Goal: Consume media (video, audio): Consume media (video, audio)

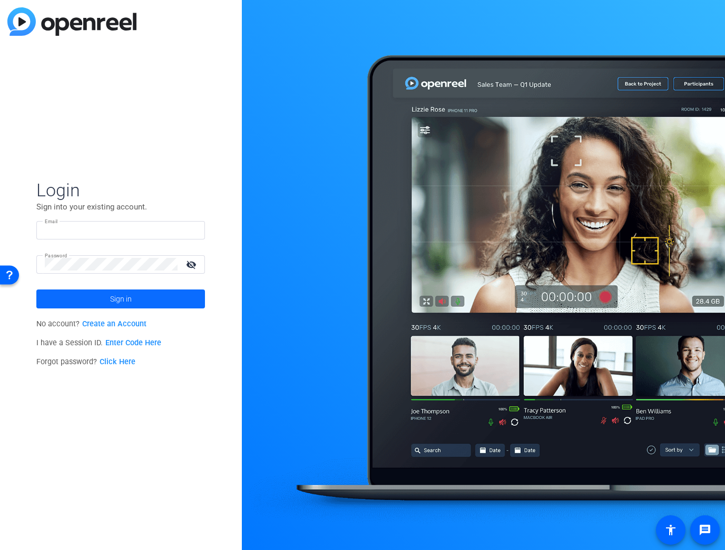
type input "[EMAIL_ADDRESS][DOMAIN_NAME]"
click at [118, 297] on span "Sign in" at bounding box center [121, 299] width 22 height 26
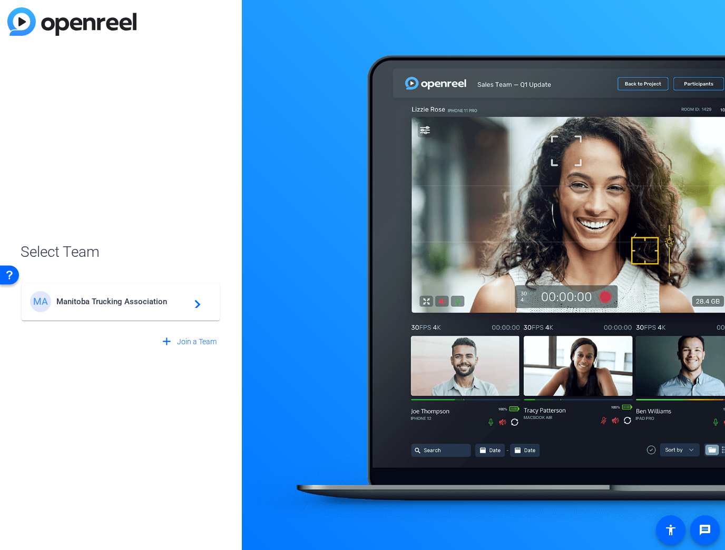
click at [152, 305] on span "Manitoba Trucking Association" at bounding box center [122, 301] width 132 height 9
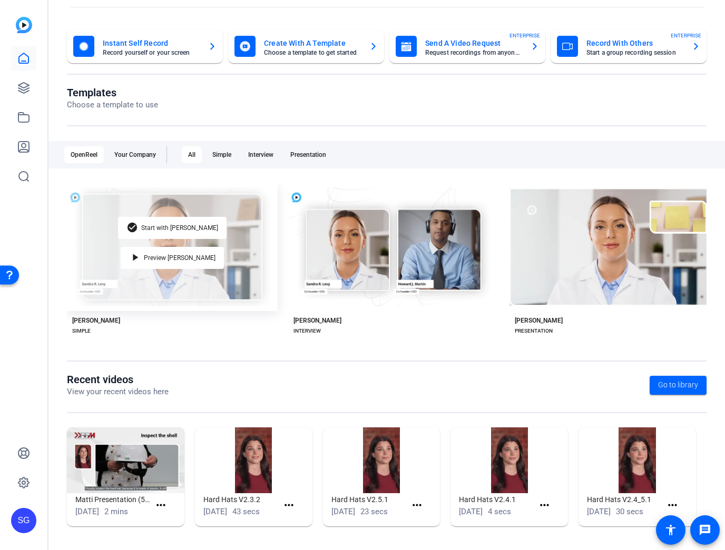
scroll to position [52, 0]
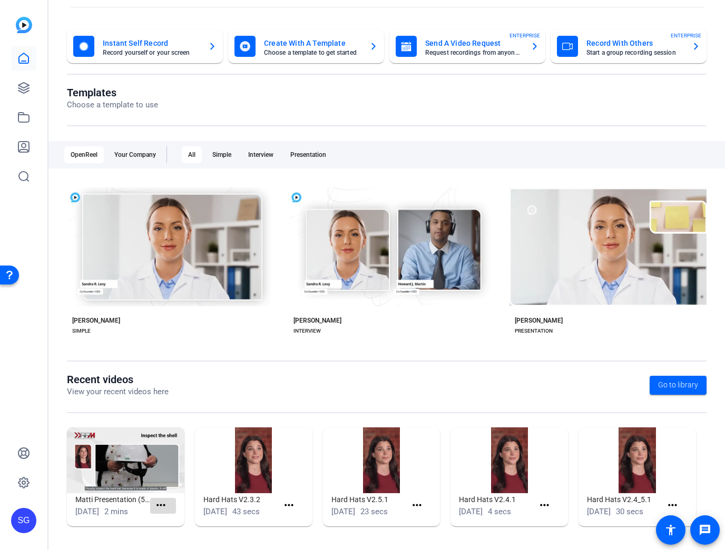
click at [161, 499] on mat-icon "more_horiz" at bounding box center [160, 505] width 13 height 13
click at [137, 498] on div at bounding box center [362, 275] width 725 height 550
click at [22, 87] on icon at bounding box center [23, 88] width 11 height 11
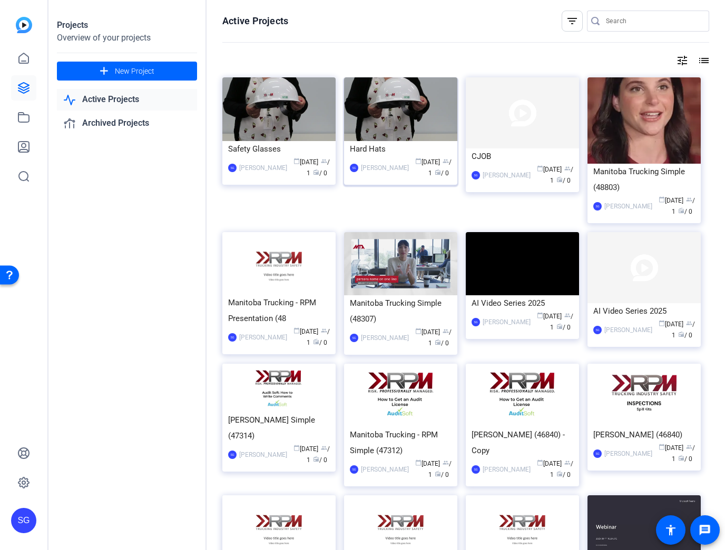
click at [419, 125] on img at bounding box center [400, 109] width 113 height 64
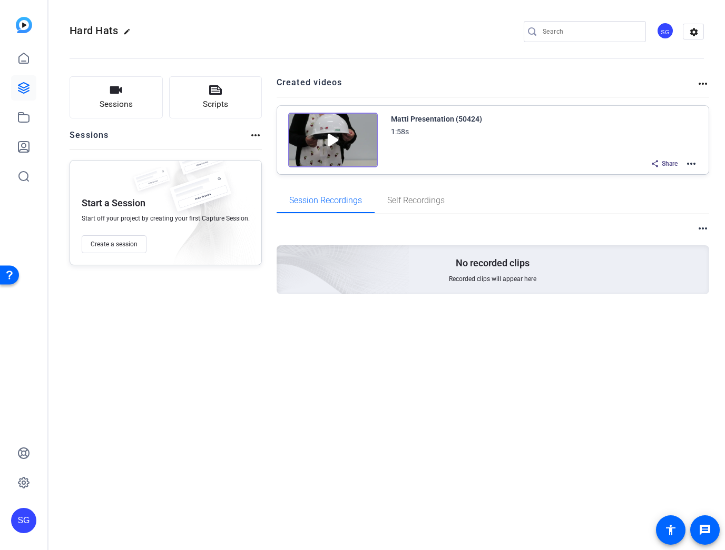
click at [696, 163] on mat-icon "more_horiz" at bounding box center [691, 163] width 13 height 13
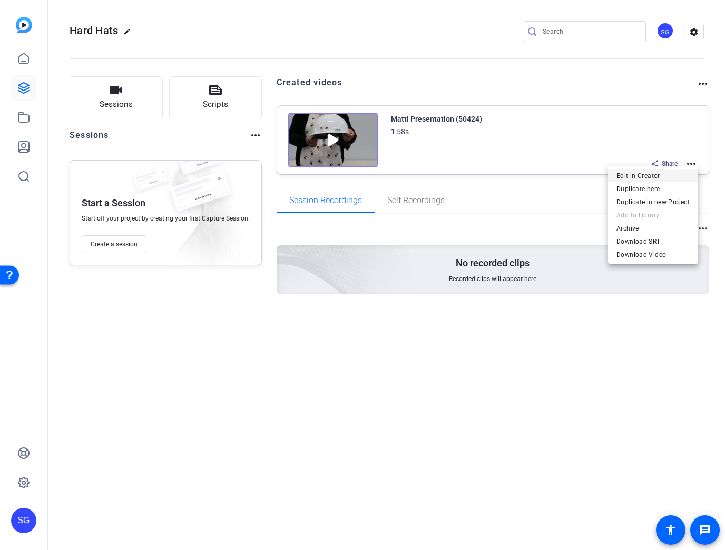
click at [660, 176] on span "Edit in Creator" at bounding box center [652, 176] width 73 height 13
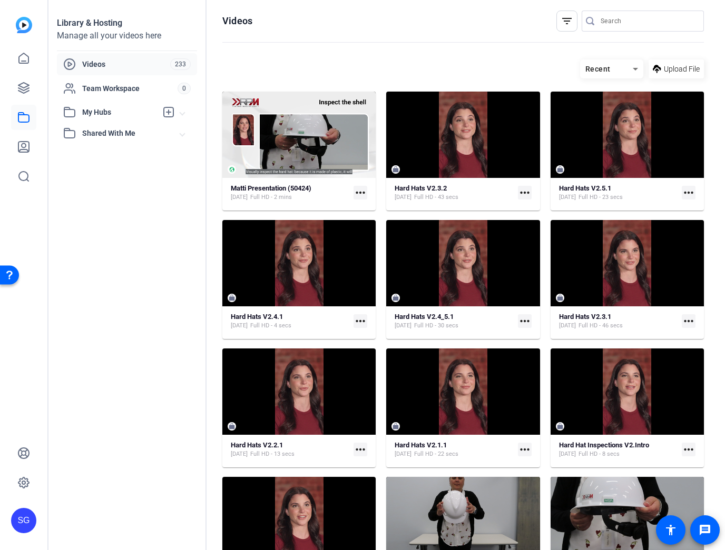
click at [99, 112] on span "My Hubs" at bounding box center [119, 112] width 75 height 11
click at [106, 135] on span "Inspections - Hard Hats" at bounding box center [110, 136] width 80 height 11
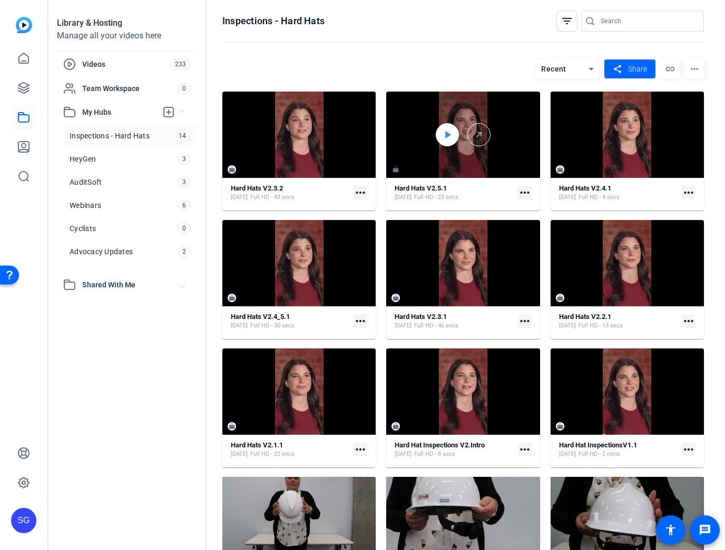
click at [447, 132] on icon at bounding box center [447, 135] width 8 height 13
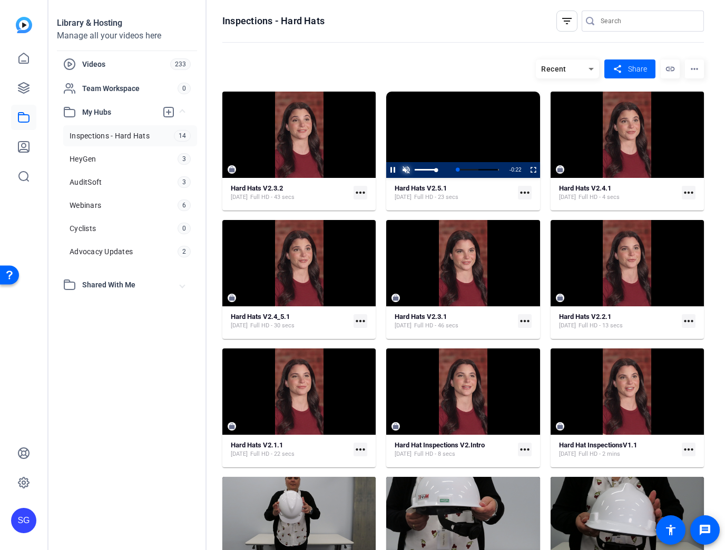
click at [404, 170] on span "Video Player" at bounding box center [405, 170] width 13 height 0
click at [386, 167] on span "Video Player" at bounding box center [386, 170] width 0 height 16
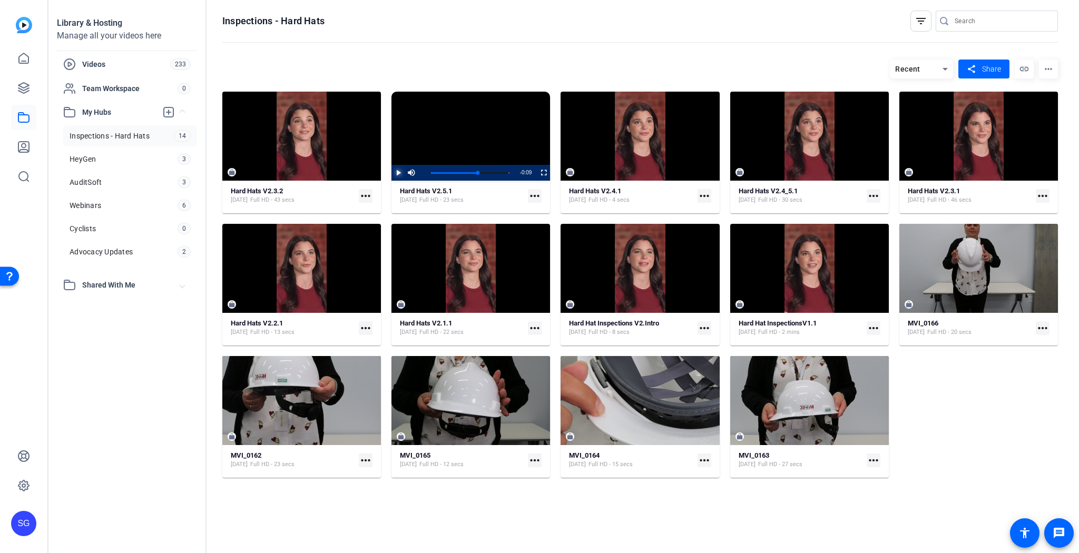
click at [391, 171] on span "Video Player" at bounding box center [391, 173] width 0 height 16
